Goal: Information Seeking & Learning: Learn about a topic

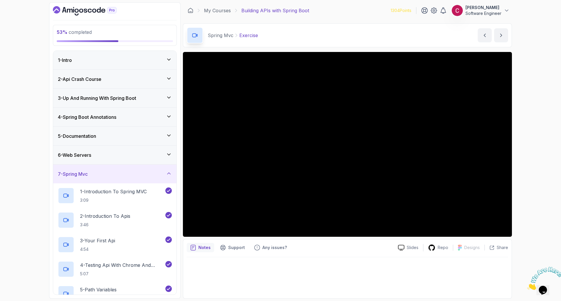
scroll to position [251, 0]
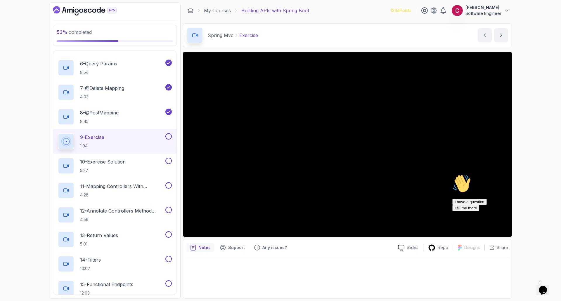
click at [33, 45] on div "53 % completed 1 - Intro 2 - Api Crash Course 3 - Up And Running With Spring Bo…" at bounding box center [280, 150] width 561 height 301
click at [33, 238] on div "53 % completed 1 - Intro 2 - Api Crash Course 3 - Up And Running With Spring Bo…" at bounding box center [280, 150] width 561 height 301
click at [452, 156] on icon "Chat attention grabber" at bounding box center [452, 156] width 0 height 0
click at [527, 286] on icon "Close" at bounding box center [527, 288] width 0 height 5
click at [537, 163] on div "53 % completed 1 - Intro 2 - Api Crash Course 3 - Up And Running With Spring Bo…" at bounding box center [280, 150] width 561 height 301
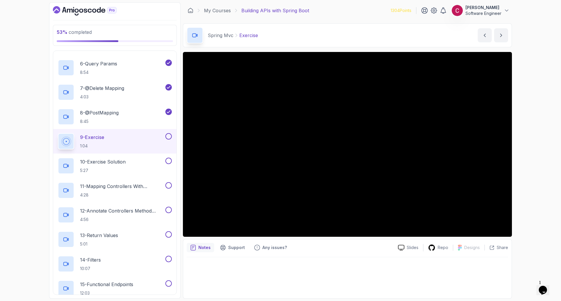
click at [34, 119] on div "53 % completed 1 - Intro 2 - Api Crash Course 3 - Up And Running With Spring Bo…" at bounding box center [280, 150] width 561 height 301
click at [33, 125] on div "53 % completed 1 - Intro 2 - Api Crash Course 3 - Up And Running With Spring Bo…" at bounding box center [280, 150] width 561 height 301
click at [23, 100] on div "53 % completed 1 - Intro 2 - Api Crash Course 3 - Up And Running With Spring Bo…" at bounding box center [280, 150] width 561 height 301
click at [34, 116] on div "53 % completed 1 - Intro 2 - Api Crash Course 3 - Up And Running With Spring Bo…" at bounding box center [280, 150] width 561 height 301
click at [43, 57] on div "53 % completed 1 - Intro 2 - Api Crash Course 3 - Up And Running With Spring Bo…" at bounding box center [280, 150] width 561 height 301
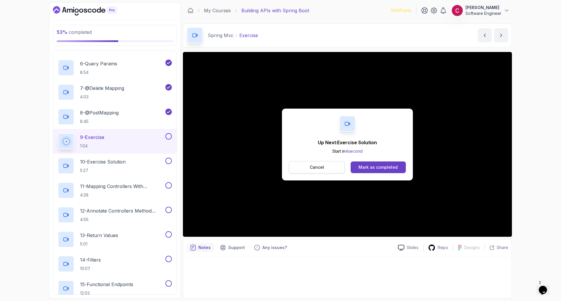
click at [323, 169] on p "Cancel" at bounding box center [317, 167] width 14 height 6
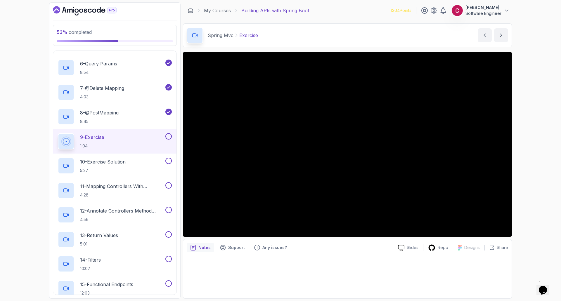
click at [166, 136] on button at bounding box center [168, 136] width 6 height 6
click at [141, 162] on div "10 - Exercise Solution 5:27" at bounding box center [111, 166] width 106 height 16
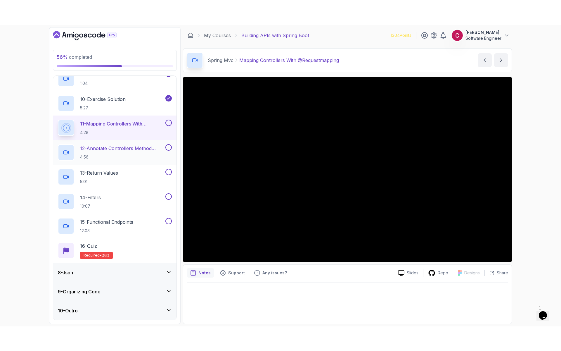
scroll to position [309, 0]
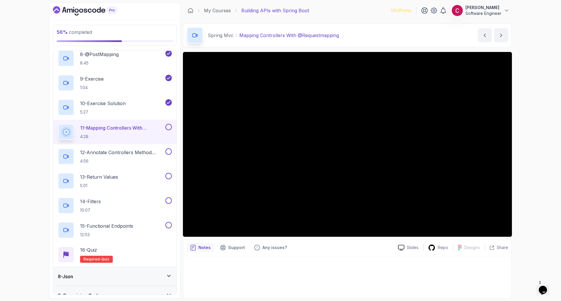
click at [28, 108] on div "56 % completed 1 - Intro 2 - Api Crash Course 3 - Up And Running With Spring Bo…" at bounding box center [280, 150] width 561 height 301
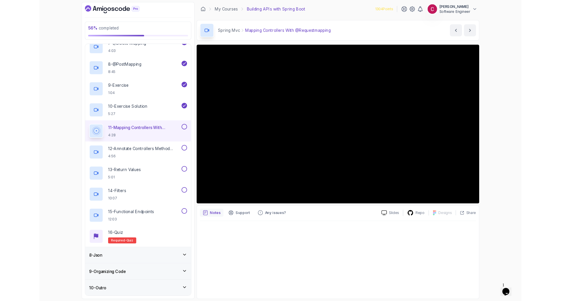
scroll to position [289, 0]
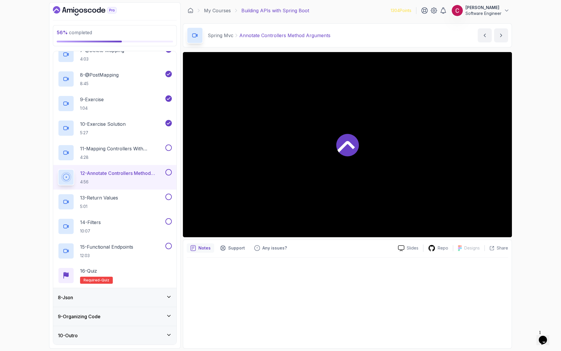
scroll to position [309, 0]
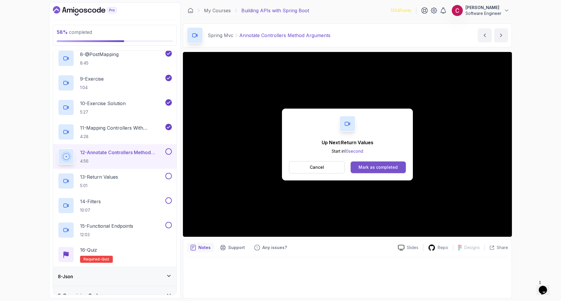
click at [373, 166] on div "Mark as completed" at bounding box center [377, 167] width 39 height 6
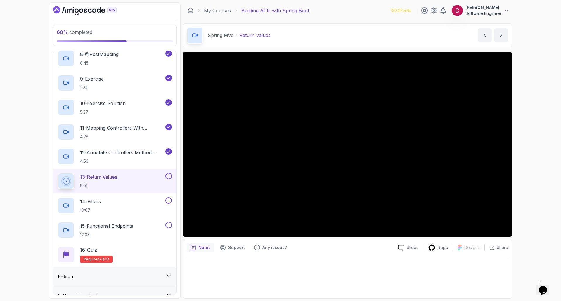
scroll to position [289, 0]
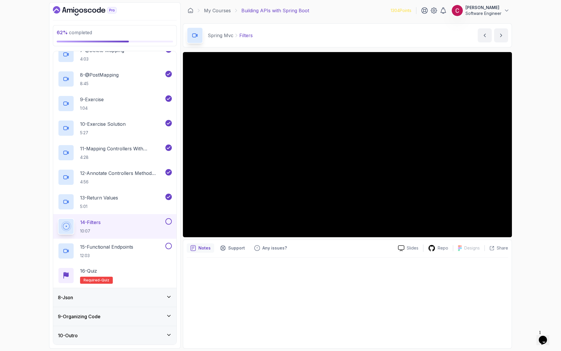
scroll to position [309, 0]
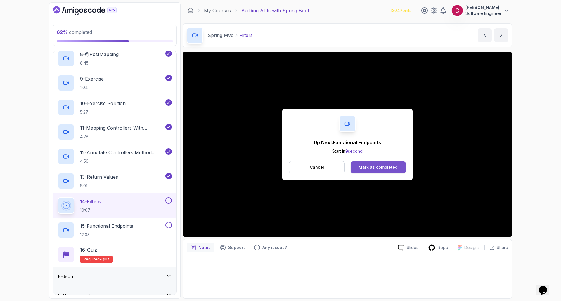
click at [383, 165] on div "Mark as completed" at bounding box center [377, 167] width 39 height 6
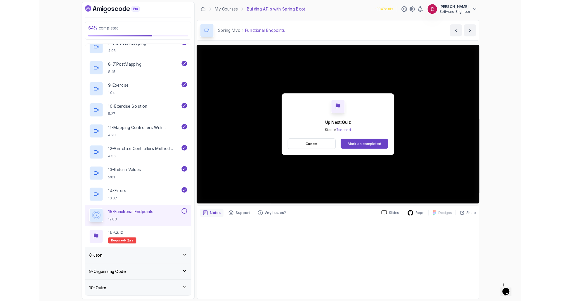
scroll to position [309, 0]
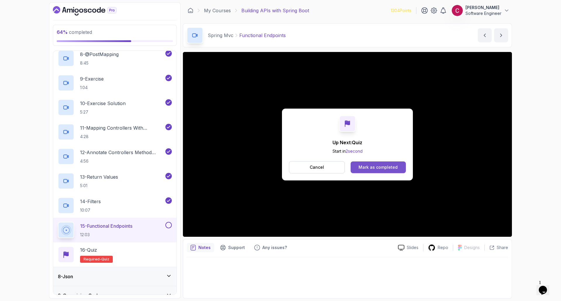
click at [379, 163] on button "Mark as completed" at bounding box center [378, 168] width 55 height 12
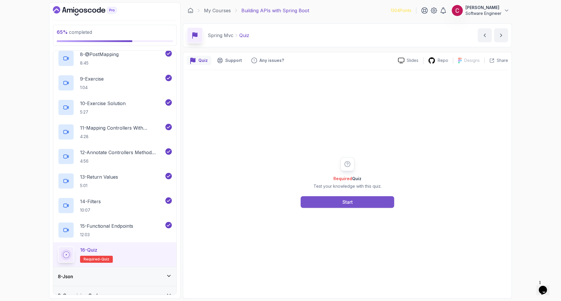
click at [360, 204] on button "Start" at bounding box center [347, 202] width 93 height 12
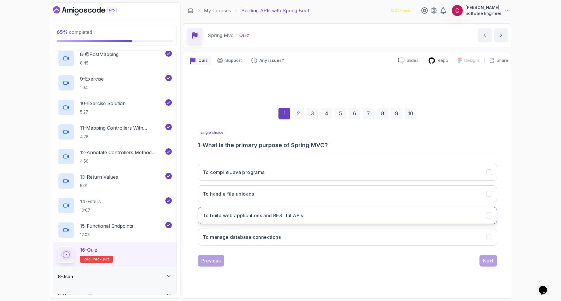
click at [279, 216] on h3 "To build web applications and RESTful APIs" at bounding box center [253, 215] width 100 height 7
click at [488, 264] on div "Next" at bounding box center [488, 260] width 11 height 7
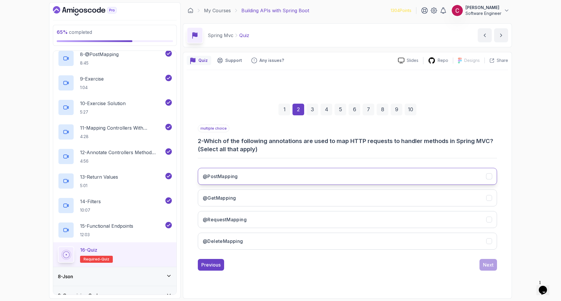
click at [280, 174] on button "@PostMapping" at bounding box center [347, 176] width 299 height 17
click at [228, 194] on button "@GetMapping" at bounding box center [347, 198] width 299 height 17
click at [243, 220] on h3 "@RequestMapping" at bounding box center [225, 219] width 44 height 7
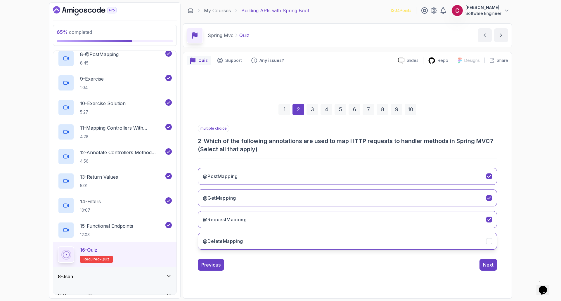
click at [253, 241] on button "@DeleteMapping" at bounding box center [347, 241] width 299 height 17
click at [493, 265] on div "Next" at bounding box center [488, 264] width 11 height 7
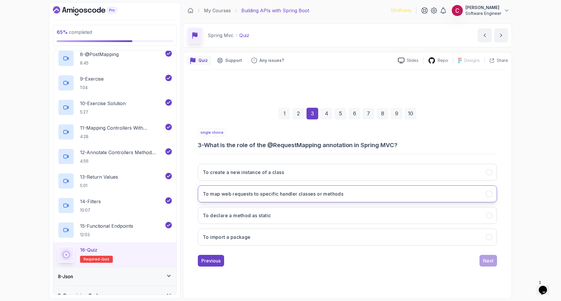
click at [303, 196] on h3 "To map web requests to specific handler classes or methods" at bounding box center [273, 193] width 141 height 7
click at [492, 262] on div "Next" at bounding box center [488, 260] width 11 height 7
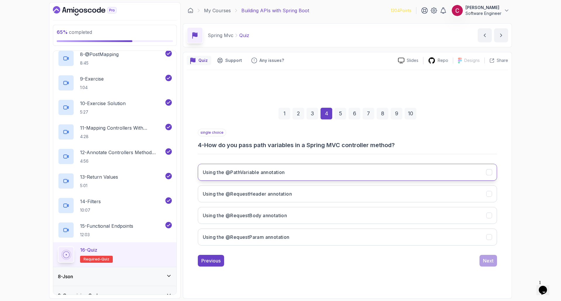
click at [259, 172] on h3 "Using the @PathVariable annotation" at bounding box center [244, 172] width 82 height 7
click at [485, 263] on div "Next" at bounding box center [488, 260] width 11 height 7
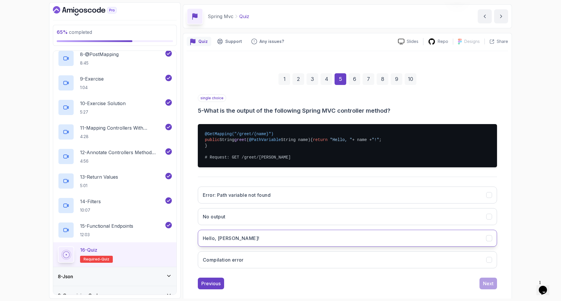
scroll to position [29, 0]
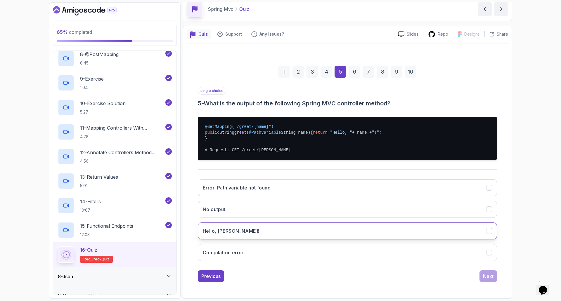
click at [236, 235] on button "Hello, [PERSON_NAME]!" at bounding box center [347, 231] width 299 height 17
click at [490, 280] on div "Next" at bounding box center [488, 276] width 11 height 7
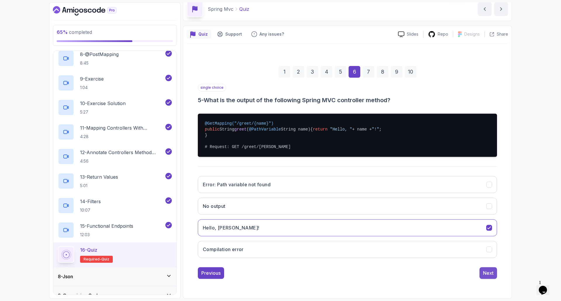
scroll to position [0, 0]
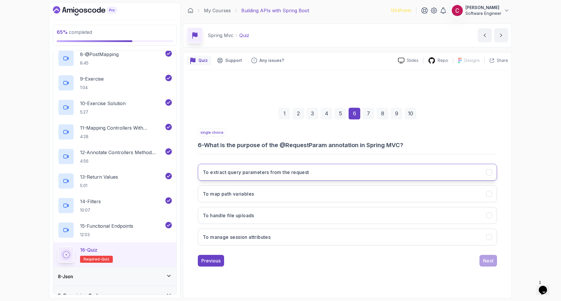
drag, startPoint x: 269, startPoint y: 171, endPoint x: 263, endPoint y: 173, distance: 6.1
click at [269, 172] on h3 "To extract query parameters from the request" at bounding box center [256, 172] width 106 height 7
click at [486, 260] on div "Next" at bounding box center [488, 260] width 11 height 7
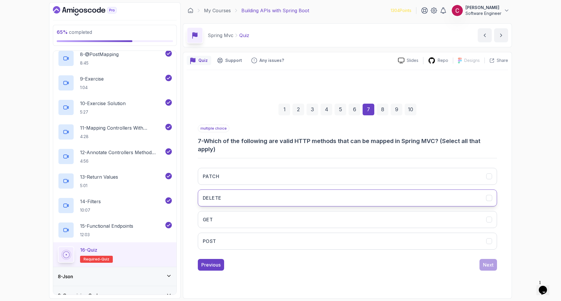
click at [220, 197] on h3 "DELETE" at bounding box center [212, 198] width 18 height 7
click at [215, 218] on button "GET" at bounding box center [347, 219] width 299 height 17
click at [226, 237] on button "POST" at bounding box center [347, 241] width 299 height 17
click at [491, 266] on div "Next" at bounding box center [488, 264] width 11 height 7
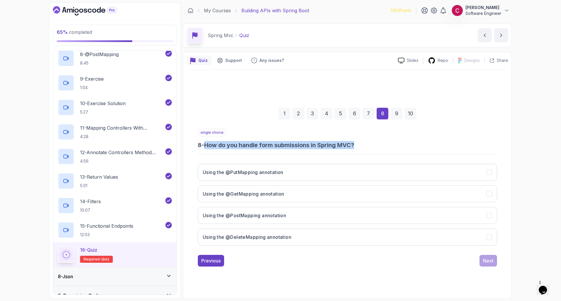
drag, startPoint x: 365, startPoint y: 146, endPoint x: 204, endPoint y: 144, distance: 161.3
click at [204, 144] on h3 "8 - How do you handle form submissions in Spring MVC?" at bounding box center [347, 145] width 299 height 8
copy h3 "- How do you handle form submissions in Spring MVC?"
click at [253, 215] on h3 "Using the @PostMapping annotation" at bounding box center [244, 215] width 83 height 7
click at [488, 264] on div "Next" at bounding box center [488, 260] width 11 height 7
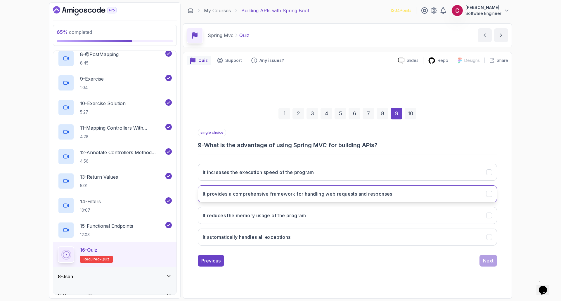
click at [326, 194] on h3 "It provides a comprehensive framework for handling web requests and responses" at bounding box center [298, 193] width 190 height 7
click at [489, 259] on div "Next" at bounding box center [488, 260] width 11 height 7
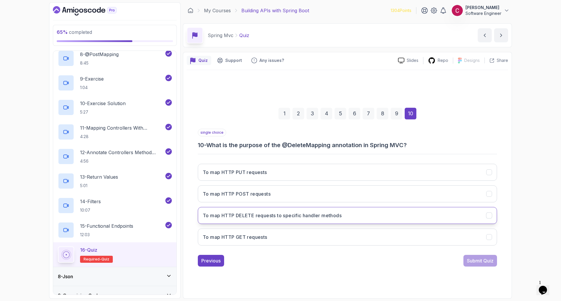
click at [319, 216] on h3 "To map HTTP DELETE requests to specific handler methods" at bounding box center [272, 215] width 139 height 7
click at [479, 264] on div "Submit Quiz" at bounding box center [480, 260] width 27 height 7
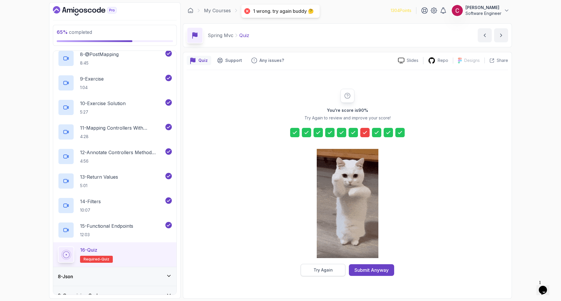
click at [337, 266] on button "Try Again" at bounding box center [323, 270] width 45 height 12
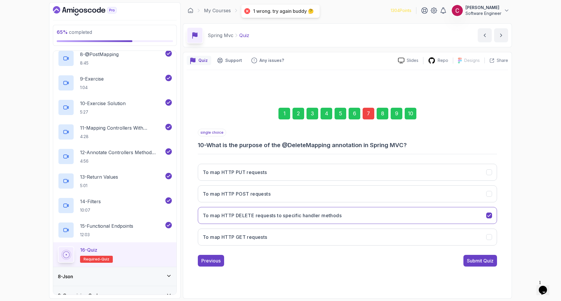
click at [365, 113] on div "7" at bounding box center [369, 114] width 12 height 12
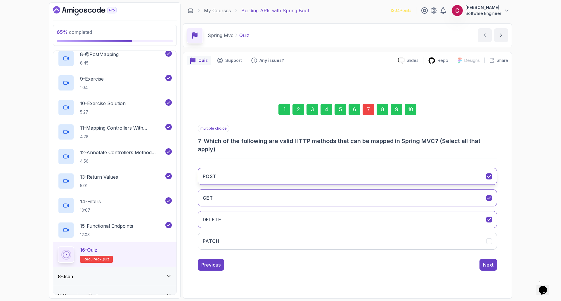
click at [224, 176] on button "POST" at bounding box center [347, 176] width 299 height 17
click at [491, 267] on div "Next" at bounding box center [488, 264] width 11 height 7
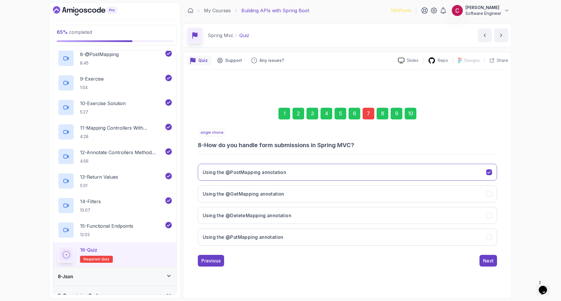
click at [408, 113] on div "10" at bounding box center [411, 114] width 12 height 12
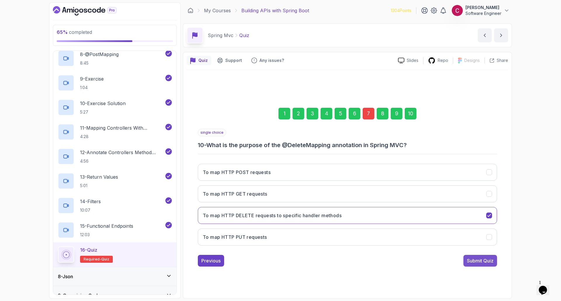
click at [488, 260] on div "Submit Quiz" at bounding box center [480, 260] width 27 height 7
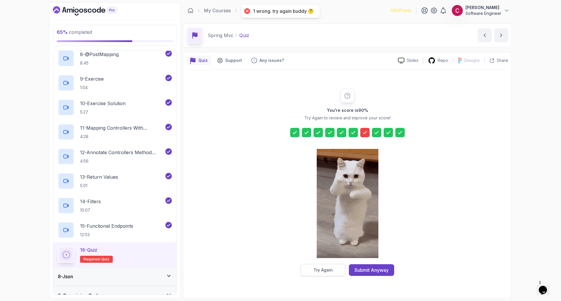
click at [326, 266] on button "Try Again" at bounding box center [323, 270] width 45 height 12
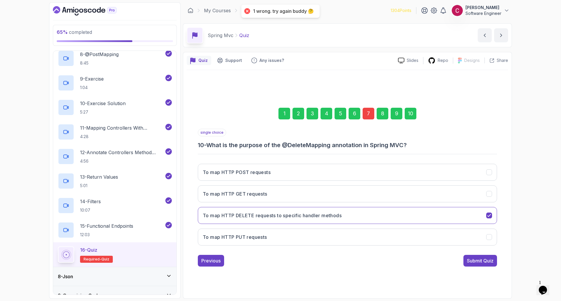
click at [368, 111] on div "7" at bounding box center [369, 114] width 12 height 12
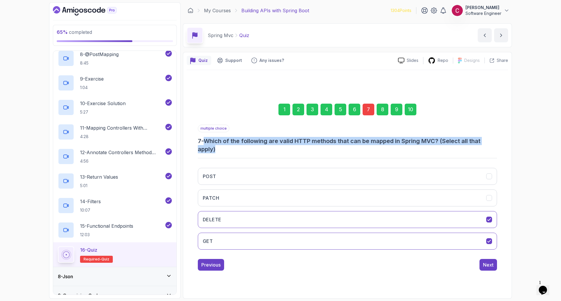
drag, startPoint x: 208, startPoint y: 141, endPoint x: 218, endPoint y: 148, distance: 12.8
click at [218, 148] on h3 "7 - Which of the following are valid HTTP methods that can be mapped in Spring …" at bounding box center [347, 145] width 299 height 16
click at [236, 178] on button "POST" at bounding box center [347, 176] width 299 height 17
click at [237, 196] on button "PATCH" at bounding box center [347, 198] width 299 height 17
click at [483, 266] on div "Next" at bounding box center [488, 264] width 11 height 7
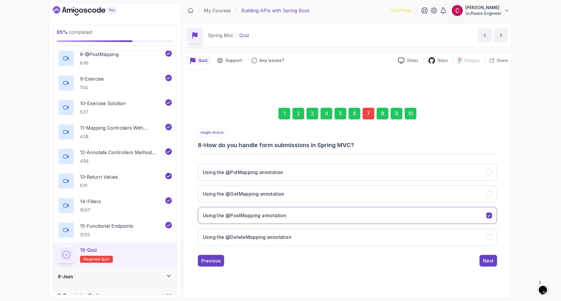
click at [411, 112] on div "10" at bounding box center [411, 114] width 12 height 12
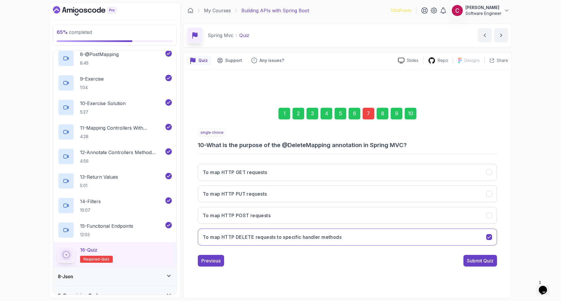
click at [481, 259] on div "Submit Quiz" at bounding box center [480, 260] width 27 height 7
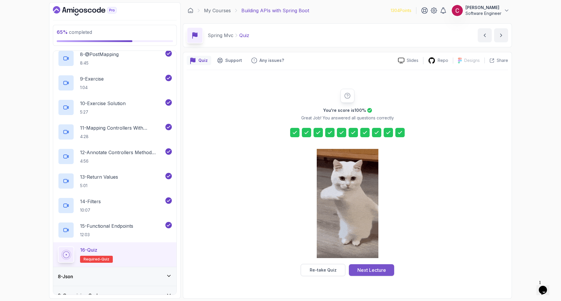
click at [368, 268] on div "Next Lecture" at bounding box center [371, 270] width 29 height 7
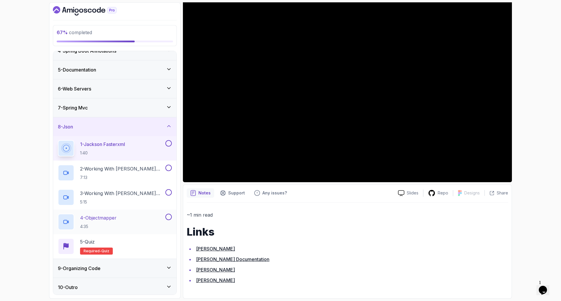
scroll to position [69, 0]
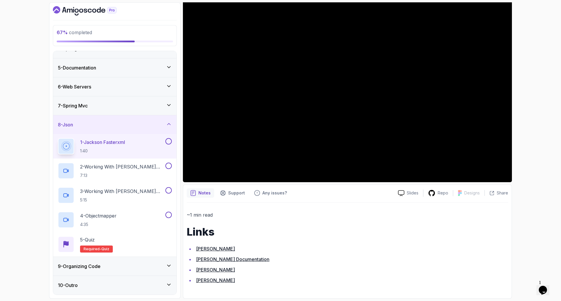
click at [157, 268] on div "9 - Organizing Code" at bounding box center [115, 266] width 114 height 7
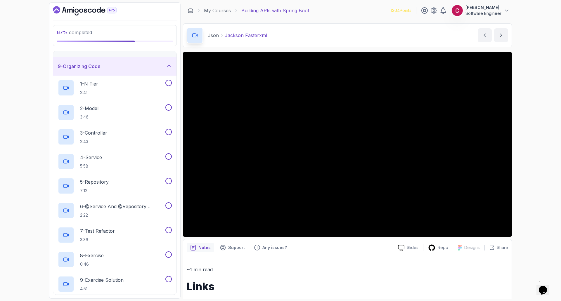
scroll to position [142, 0]
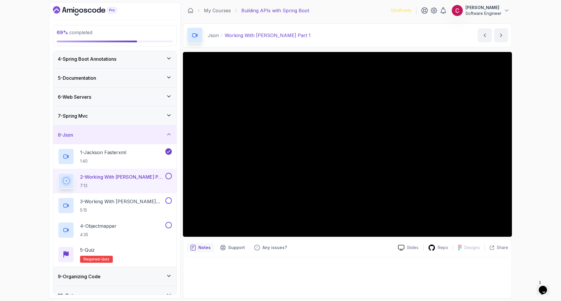
scroll to position [19, 0]
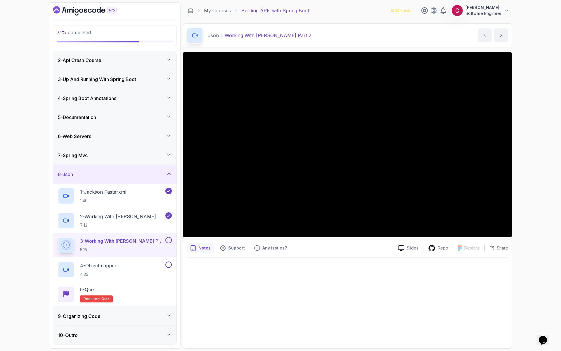
scroll to position [58, 0]
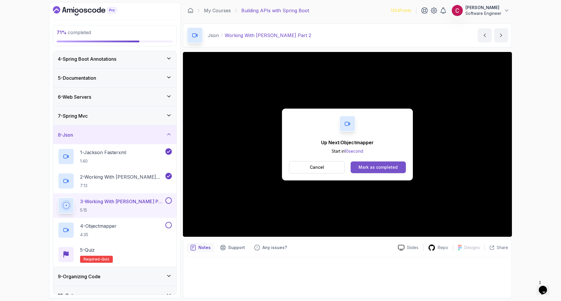
click at [388, 164] on div "Mark as completed" at bounding box center [377, 167] width 39 height 6
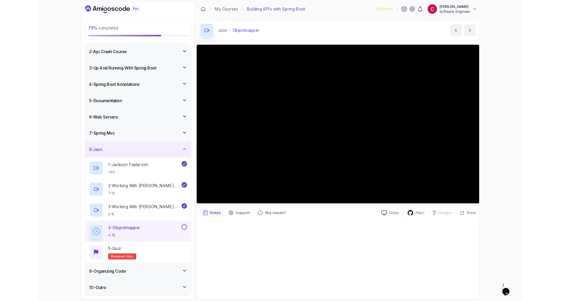
scroll to position [58, 0]
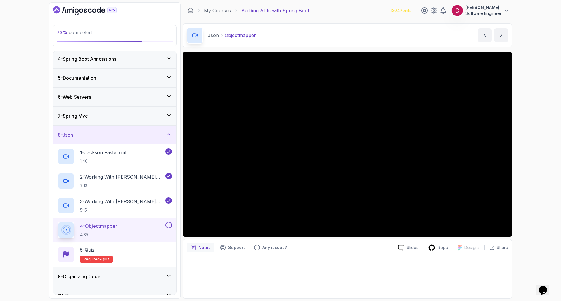
click at [169, 225] on button at bounding box center [168, 225] width 6 height 6
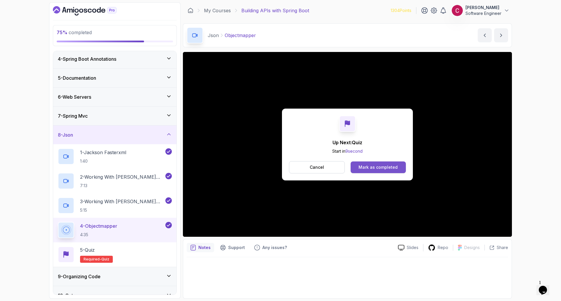
click at [382, 170] on button "Mark as completed" at bounding box center [378, 168] width 55 height 12
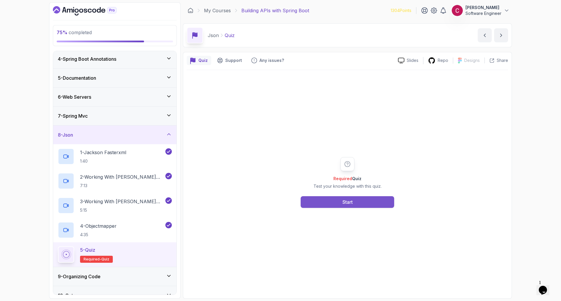
click at [363, 203] on button "Start" at bounding box center [347, 202] width 93 height 12
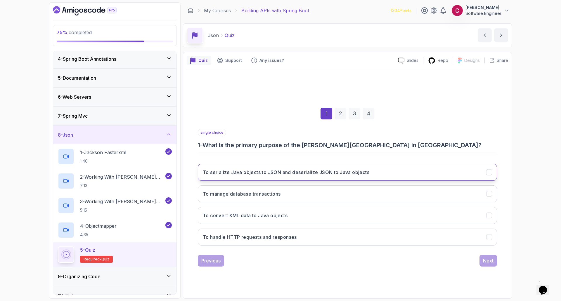
click at [273, 171] on h3 "To serialize Java objects to JSON and deserialize JSON to Java objects" at bounding box center [286, 172] width 167 height 7
click at [492, 263] on div "Next" at bounding box center [488, 260] width 11 height 7
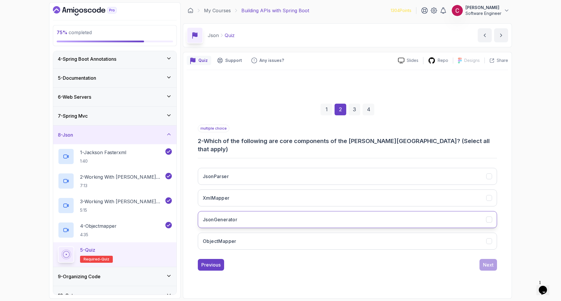
click at [241, 218] on button "JsonGenerator" at bounding box center [347, 219] width 299 height 17
click at [239, 236] on button "ObjectMapper" at bounding box center [347, 241] width 299 height 17
click at [240, 175] on button "JsonParser" at bounding box center [347, 176] width 299 height 17
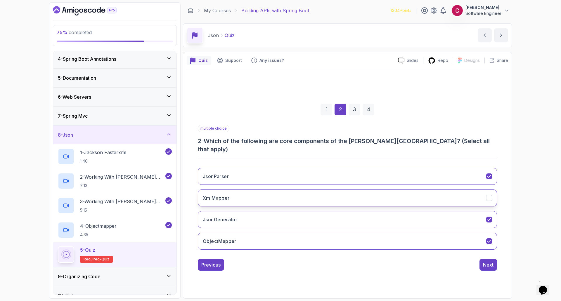
click at [467, 194] on button "XmlMapper" at bounding box center [347, 198] width 299 height 17
click at [492, 261] on div "Next" at bounding box center [488, 264] width 11 height 7
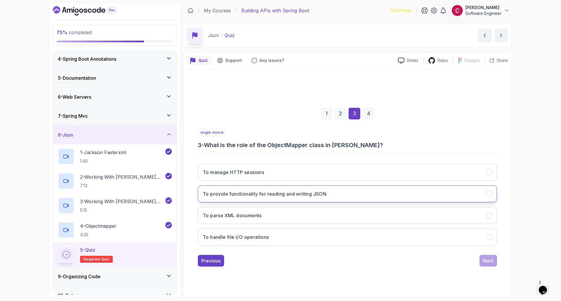
click at [298, 196] on h3 "To provide functionality for reading and writing JSON" at bounding box center [265, 193] width 124 height 7
click at [490, 261] on div "Next" at bounding box center [488, 260] width 11 height 7
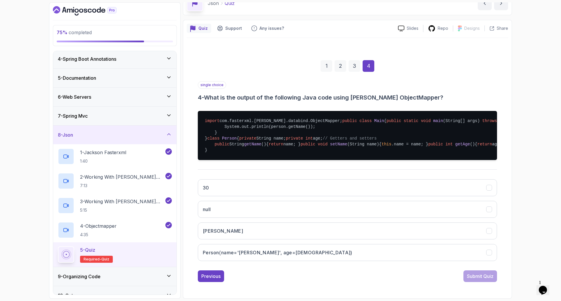
scroll to position [117, 0]
click at [322, 234] on button "[PERSON_NAME]" at bounding box center [347, 231] width 299 height 17
click at [482, 280] on div "Submit Quiz" at bounding box center [480, 276] width 27 height 7
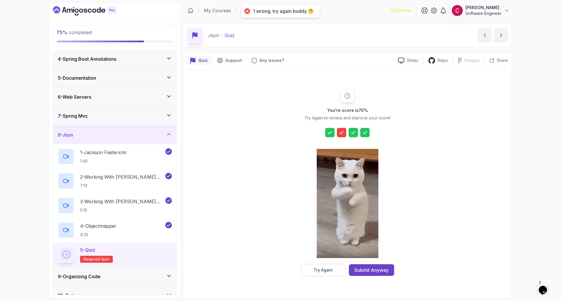
click at [342, 129] on div at bounding box center [341, 132] width 9 height 9
click at [334, 273] on button "Try Again" at bounding box center [323, 270] width 45 height 12
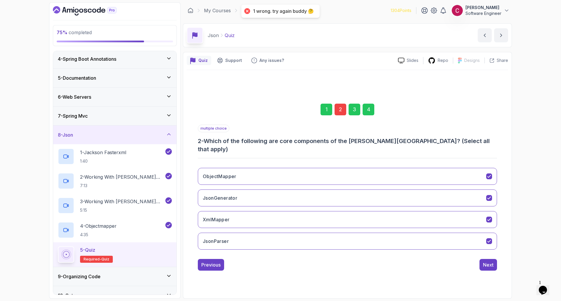
click at [342, 111] on div "2" at bounding box center [340, 110] width 12 height 12
click at [241, 217] on button "XmlMapper" at bounding box center [347, 219] width 299 height 17
click at [255, 172] on button "ObjectMapper" at bounding box center [347, 176] width 299 height 17
drag, startPoint x: 492, startPoint y: 266, endPoint x: 476, endPoint y: 234, distance: 35.5
click at [492, 266] on button "Next" at bounding box center [488, 265] width 18 height 12
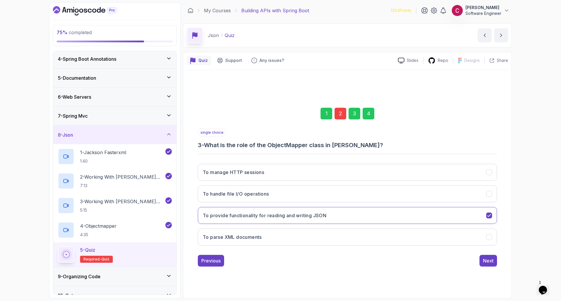
click at [372, 117] on div "4" at bounding box center [369, 114] width 12 height 12
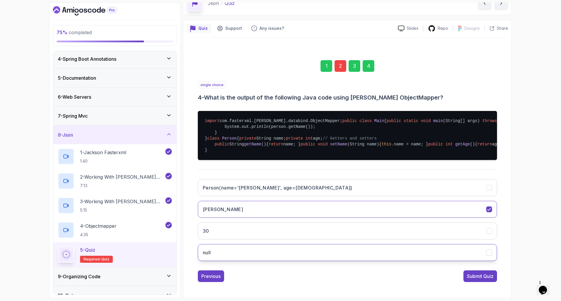
scroll to position [120, 0]
click at [478, 277] on div "Submit Quiz" at bounding box center [480, 276] width 27 height 7
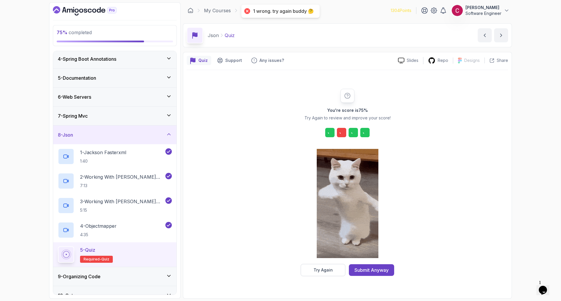
scroll to position [0, 0]
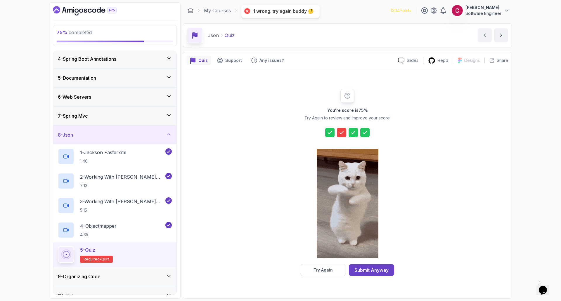
click at [339, 131] on icon at bounding box center [342, 133] width 6 height 6
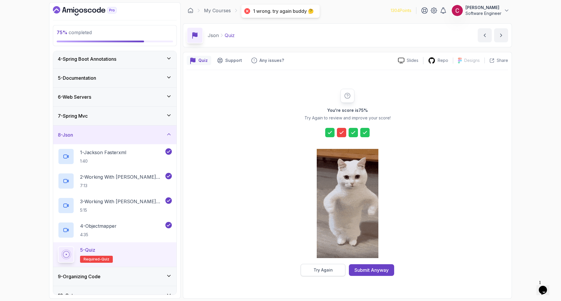
drag, startPoint x: 333, startPoint y: 268, endPoint x: 334, endPoint y: 264, distance: 3.3
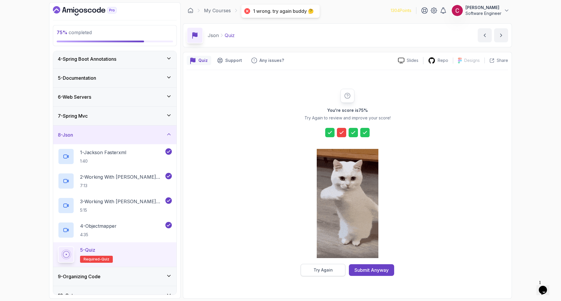
click at [334, 264] on button "Try Again" at bounding box center [323, 270] width 45 height 12
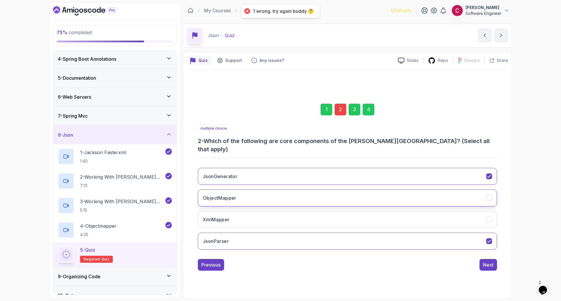
click at [264, 190] on button "ObjectMapper" at bounding box center [347, 198] width 299 height 17
click at [491, 259] on button "Next" at bounding box center [488, 265] width 18 height 12
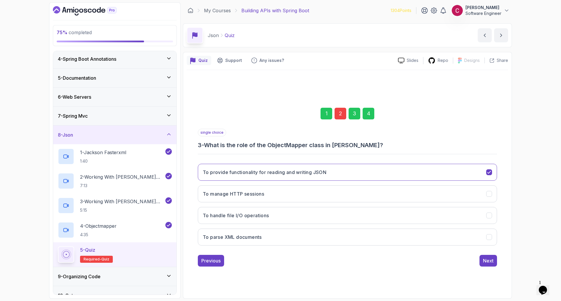
drag, startPoint x: 367, startPoint y: 112, endPoint x: 383, endPoint y: 129, distance: 22.8
click at [368, 112] on div "4" at bounding box center [369, 114] width 12 height 12
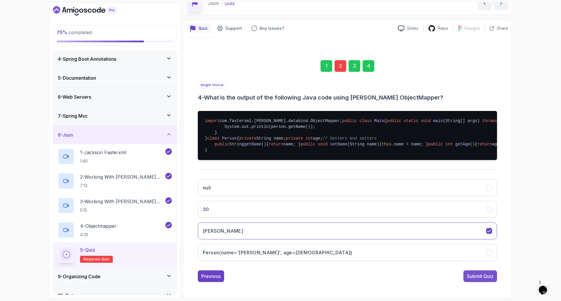
scroll to position [120, 0]
click at [484, 276] on div "Submit Quiz" at bounding box center [480, 276] width 27 height 7
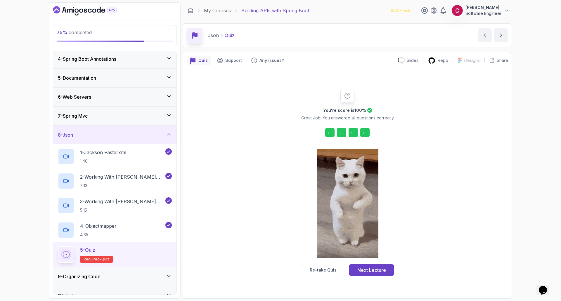
scroll to position [0, 0]
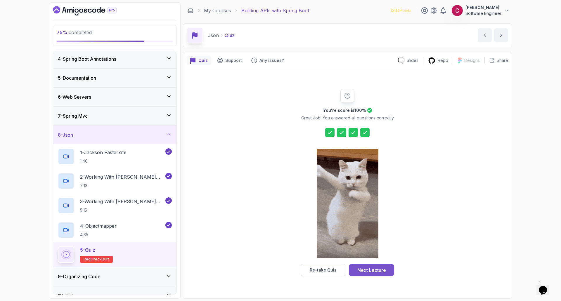
click at [378, 268] on div "Next Lecture" at bounding box center [371, 270] width 29 height 7
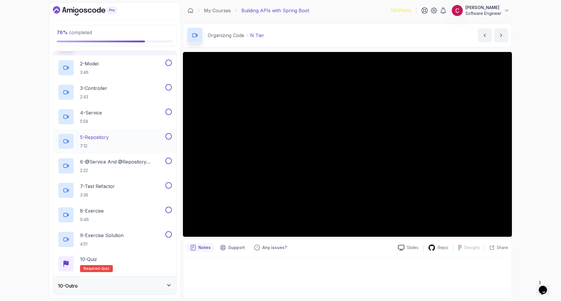
scroll to position [191, 0]
